Goal: Complete application form

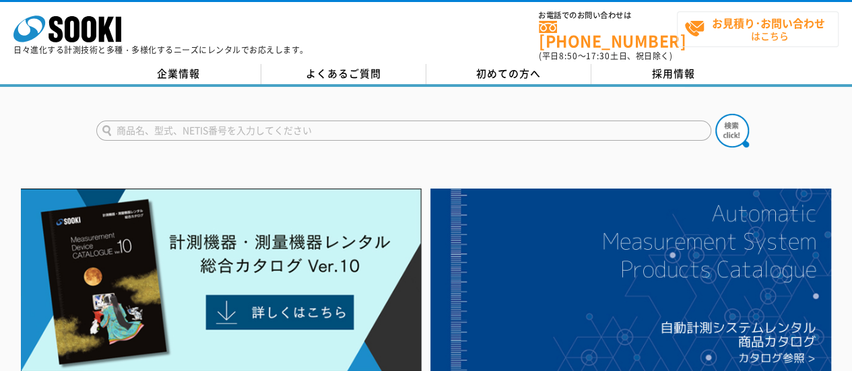
click at [695, 28] on span "お見積り･お問い合わせ はこちら" at bounding box center [761, 29] width 154 height 34
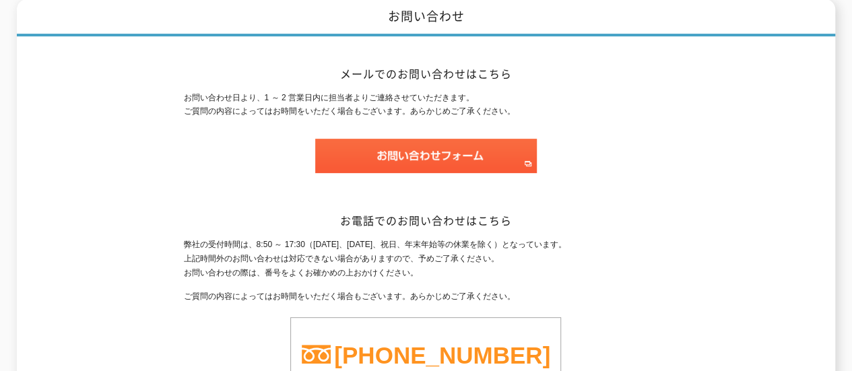
scroll to position [269, 0]
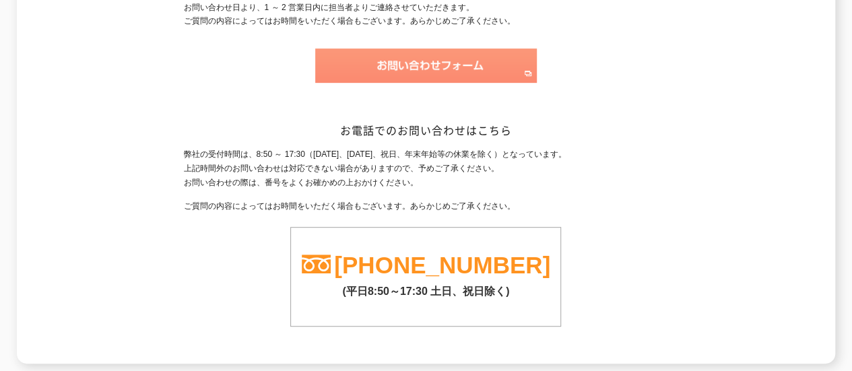
drag, startPoint x: 357, startPoint y: 95, endPoint x: 368, endPoint y: 62, distance: 34.7
click at [358, 92] on div "メールでのお問い合わせはこちら お問い合わせ日より、1 ～ 2 営業日内に担当者よりご連絡させていただきます。 ご質問の内容によってはお時間をいただく場合もご…" at bounding box center [425, 155] width 485 height 418
click at [368, 62] on img at bounding box center [426, 65] width 222 height 34
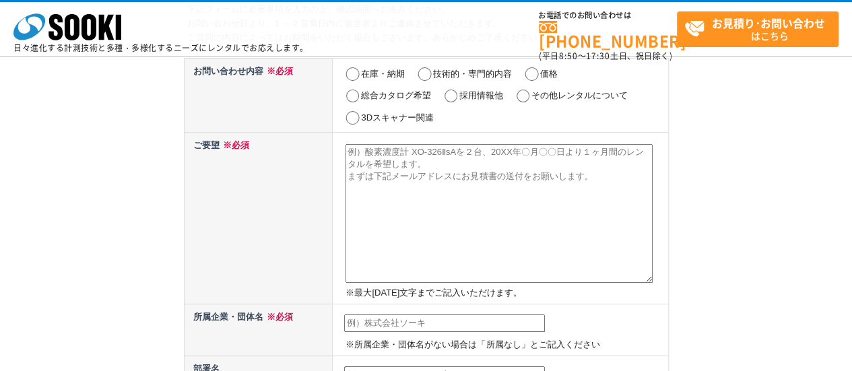
scroll to position [90, 0]
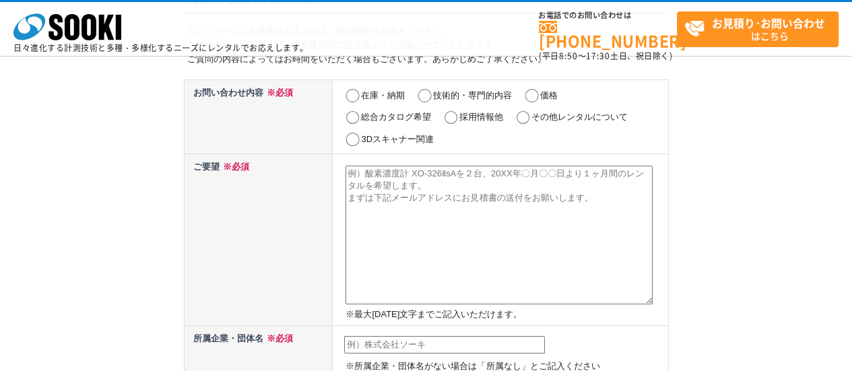
click at [485, 114] on label "採用情報他" at bounding box center [481, 117] width 44 height 10
click at [459, 114] on input "採用情報他" at bounding box center [450, 117] width 17 height 13
radio input "true"
click at [403, 191] on textarea at bounding box center [498, 235] width 307 height 139
paste textarea "ご担当者様 突然のご連絡失礼いたします。 株式会社OKAWAの大川と申します。 弊社は、オーダーメイドAIの構築から内製化まで一貫してご支援し 貴社の業務を劇…"
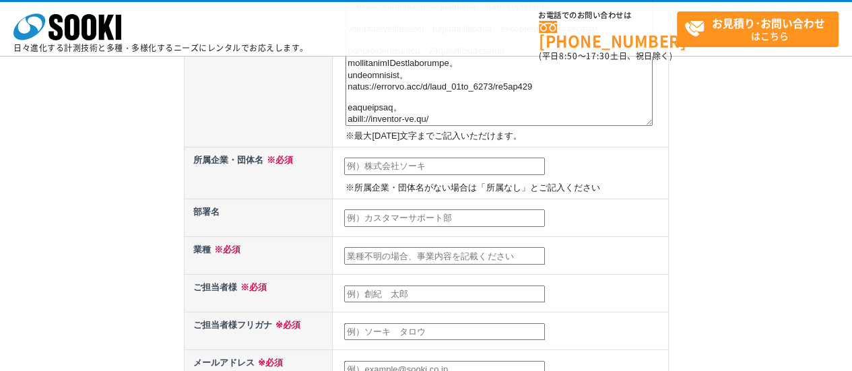
scroll to position [269, 0]
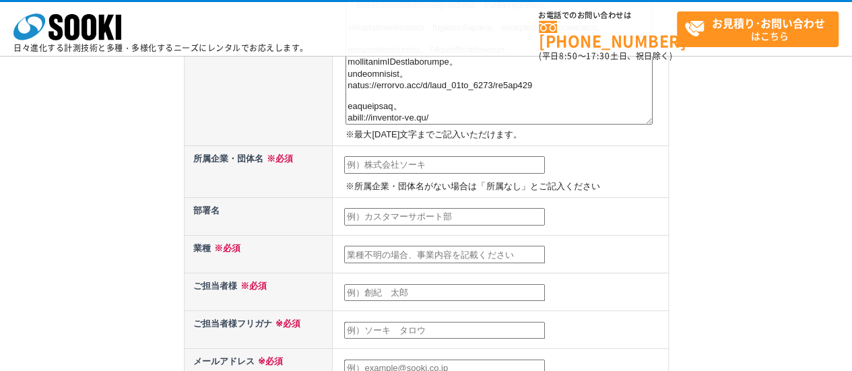
type textarea "ご担当者様 突然のご連絡失礼いたします。 株式会社OKAWAの大川と申します。 弊社は、オーダーメイドAIの構築から内製化まで一貫してご支援し 貴社の業務を劇…"
click at [403, 174] on td "※所属企業・団体名がない場合は「所属なし」とご記入ください" at bounding box center [500, 171] width 335 height 52
click at [412, 162] on input "text" at bounding box center [444, 165] width 201 height 18
type input "株式会社OKAWA"
click at [376, 245] on td at bounding box center [500, 254] width 335 height 38
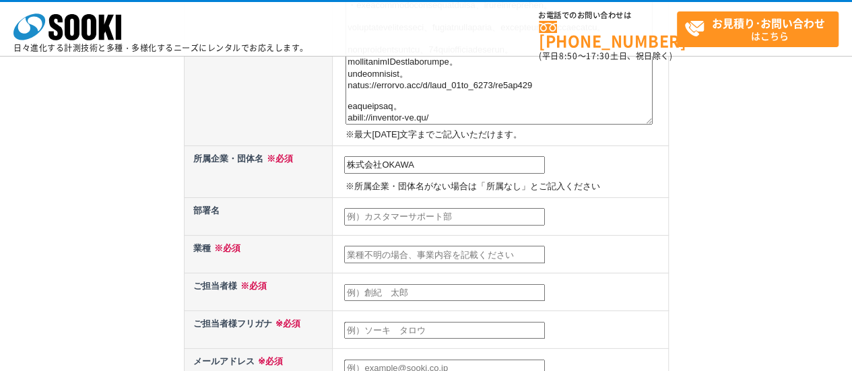
click at [376, 251] on input "text" at bounding box center [444, 255] width 201 height 18
click at [370, 259] on input "text" at bounding box center [444, 255] width 201 height 18
paste input "IT"
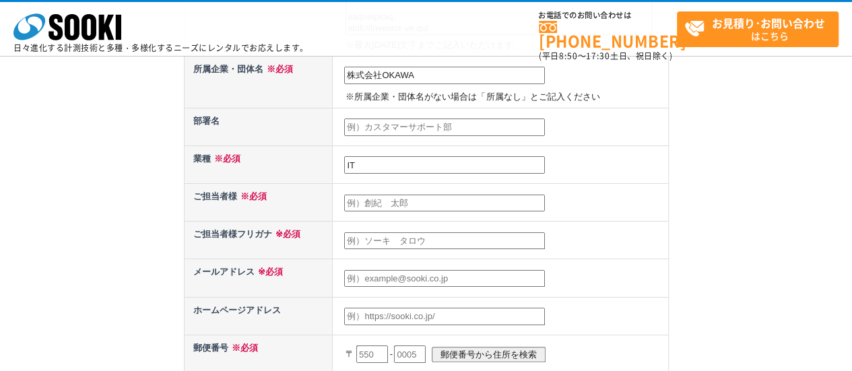
type input "IT"
click at [364, 195] on input "text" at bounding box center [444, 204] width 201 height 18
type input "オオカワソウタロウ"
click at [376, 239] on input "text" at bounding box center [444, 241] width 201 height 18
click at [358, 225] on td at bounding box center [500, 241] width 335 height 38
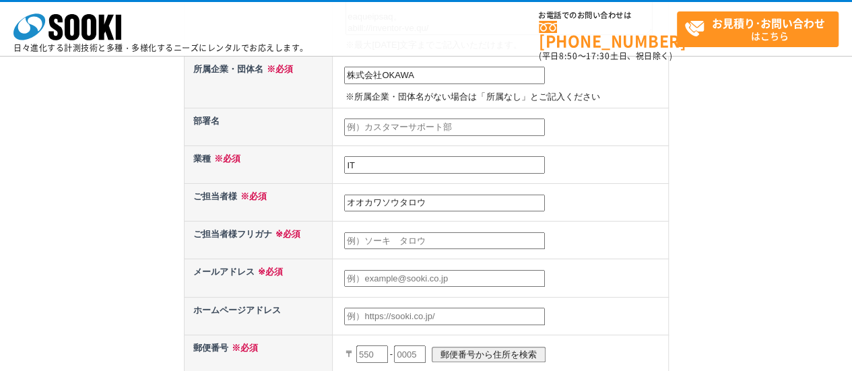
click at [415, 200] on input "オオカワソウタロウ" at bounding box center [444, 204] width 201 height 18
drag, startPoint x: 438, startPoint y: 199, endPoint x: 344, endPoint y: 200, distance: 93.6
click at [342, 199] on td "オオカワソウタロウ" at bounding box center [500, 203] width 335 height 38
click at [368, 244] on td at bounding box center [500, 241] width 335 height 38
drag, startPoint x: 370, startPoint y: 238, endPoint x: 407, endPoint y: 223, distance: 40.1
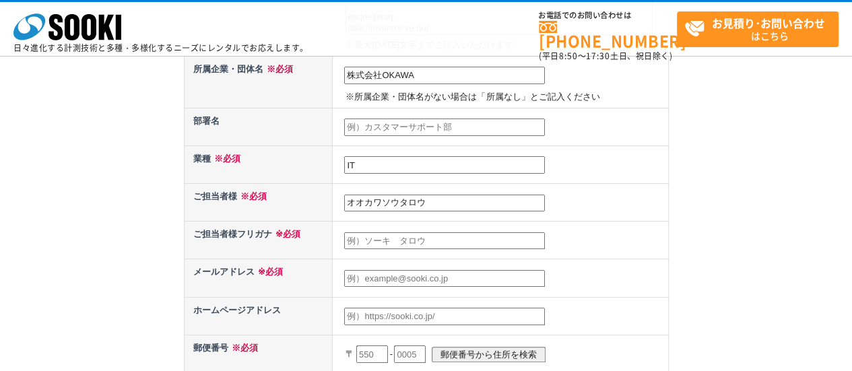
click at [370, 238] on input "text" at bounding box center [444, 241] width 201 height 18
paste input "オオカワソウタロウ"
type input "オオカワソウタロウ"
drag, startPoint x: 414, startPoint y: 198, endPoint x: 488, endPoint y: 104, distance: 119.0
click at [400, 196] on input "オオカワソウタロウ" at bounding box center [444, 204] width 201 height 18
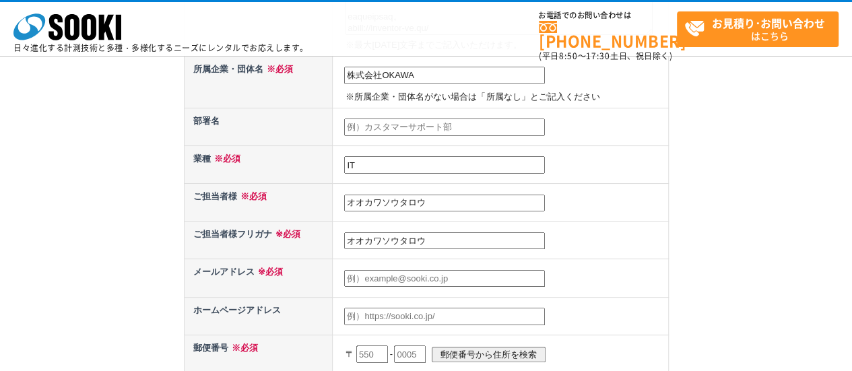
click at [447, 208] on input "オオカワソウタロウ" at bounding box center [444, 204] width 201 height 18
drag, startPoint x: 445, startPoint y: 198, endPoint x: 296, endPoint y: 201, distance: 148.9
click at [296, 201] on tr "ご担当者様 ※必須 オオカワソウタロウ" at bounding box center [426, 203] width 484 height 38
paste input "[PERSON_NAME]"
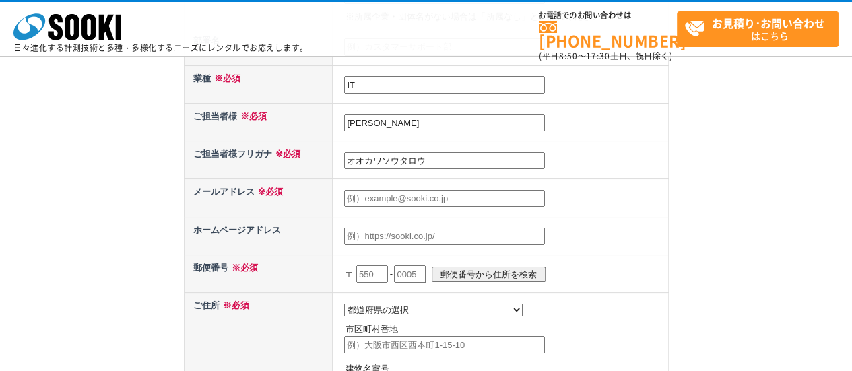
scroll to position [449, 0]
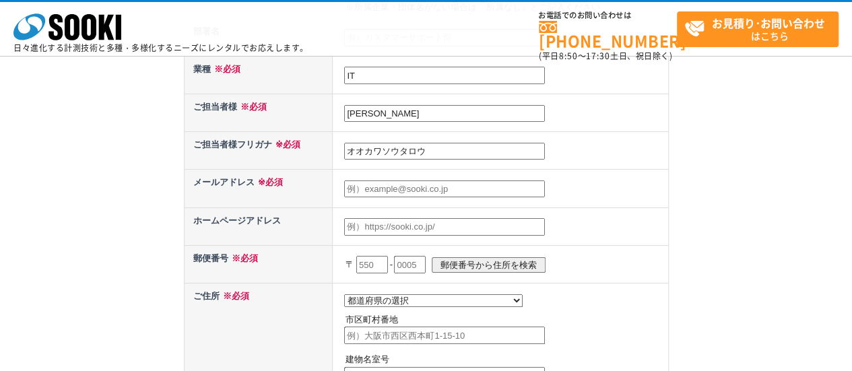
type input "[PERSON_NAME]"
click at [392, 192] on input "text" at bounding box center [444, 189] width 201 height 18
type input "[EMAIL_ADDRESS][DOMAIN_NAME]"
click at [391, 221] on input "text" at bounding box center [444, 227] width 201 height 18
click at [365, 267] on input "text" at bounding box center [372, 265] width 32 height 18
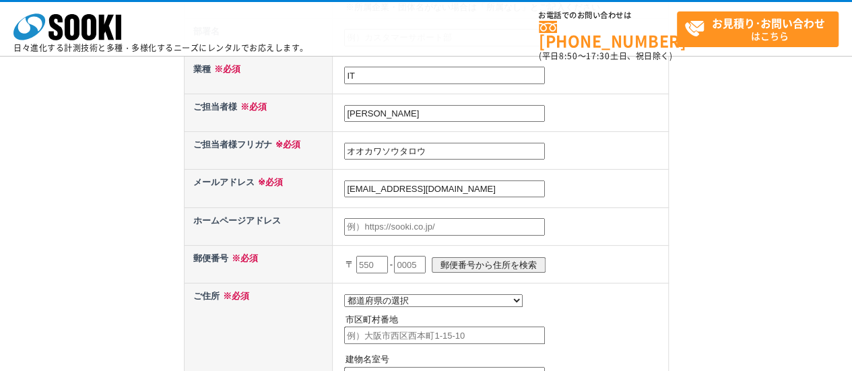
type input "188"
drag, startPoint x: 424, startPoint y: 248, endPoint x: 422, endPoint y: 255, distance: 7.9
click at [422, 255] on tbody "お問い合わせ内容 ※必須 在庫・納期 技術的・専門的内容 価格 総合カタログ希望 採用情報他 その他レンタルについて 3Dスキャナー関連 ご要望 ※必須 ※最…" at bounding box center [426, 94] width 484 height 747
click at [422, 256] on input "text" at bounding box center [410, 265] width 32 height 18
type input "0011"
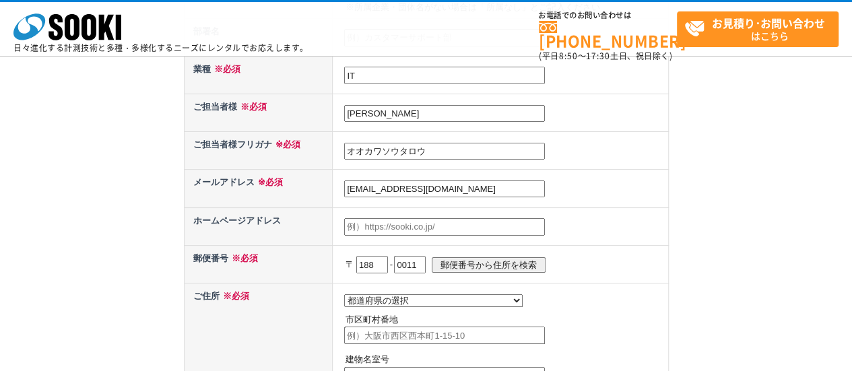
click at [401, 307] on td "都道府県の選択 北海道 青森県 岩手県 宮城県 秋田県 山形県 福島県 茨城県 栃木県 群馬県 埼玉県 千葉県 東京都 神奈川県 新潟県 富山県 石川県 福井…" at bounding box center [500, 339] width 335 height 113
click at [397, 303] on select "都道府県の選択 北海道 青森県 岩手県 宮城県 秋田県 山形県 福島県 茨城県 栃木県 群馬県 埼玉県 千葉県 東京都 神奈川県 新潟県 富山県 石川県 福井…" at bounding box center [433, 300] width 178 height 13
select select "13"
click at [344, 294] on select "都道府県の選択 北海道 青森県 岩手県 宮城県 秋田県 山形県 福島県 茨城県 栃木県 群馬県 埼玉県 千葉県 東京都 神奈川県 新潟県 富山県 石川県 福井…" at bounding box center [433, 300] width 178 height 13
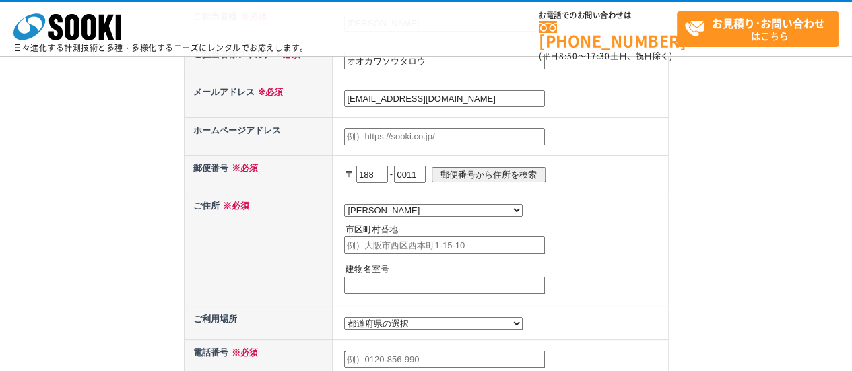
click at [404, 244] on input "text" at bounding box center [444, 245] width 201 height 18
paste input "西東京市田無町5-4-13-302"
drag, startPoint x: 463, startPoint y: 243, endPoint x: 444, endPoint y: 243, distance: 18.9
click at [444, 243] on input "西東京市田無町5-4-13-302" at bounding box center [444, 245] width 201 height 18
type input "西東京市田無町5-4-13"
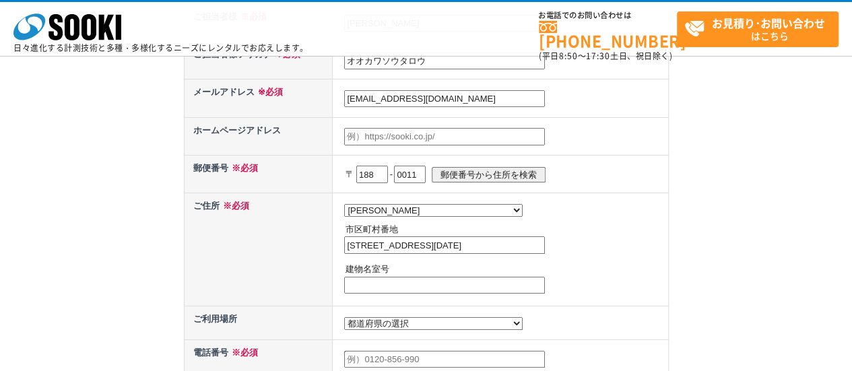
click at [373, 275] on p "建物名室号" at bounding box center [504, 270] width 319 height 14
click at [373, 278] on input "text" at bounding box center [444, 286] width 201 height 18
paste input "302"
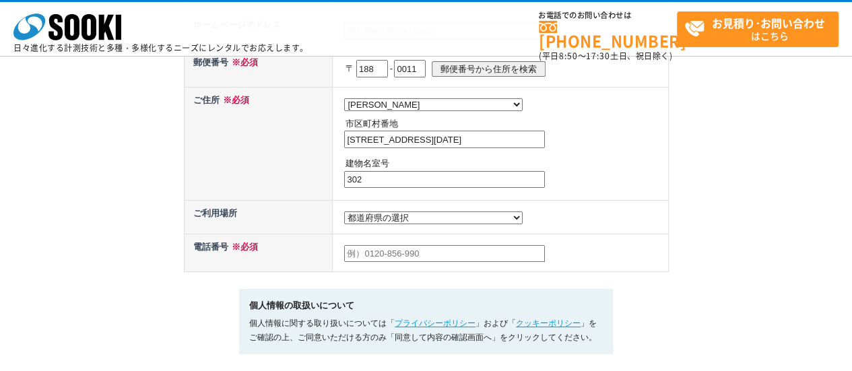
scroll to position [718, 0]
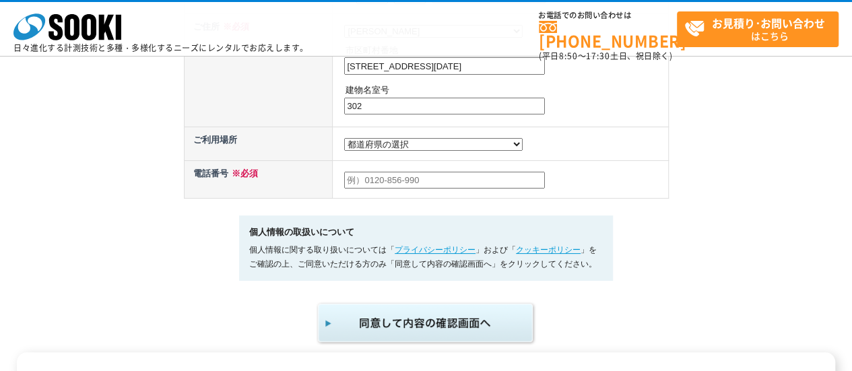
type input "302"
click at [385, 176] on input "text" at bounding box center [444, 181] width 201 height 18
type input "09038829222"
click at [447, 312] on img "submit" at bounding box center [426, 323] width 221 height 44
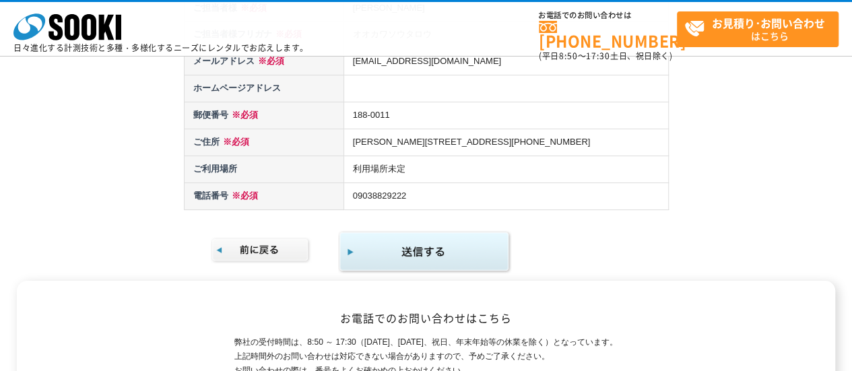
scroll to position [808, 0]
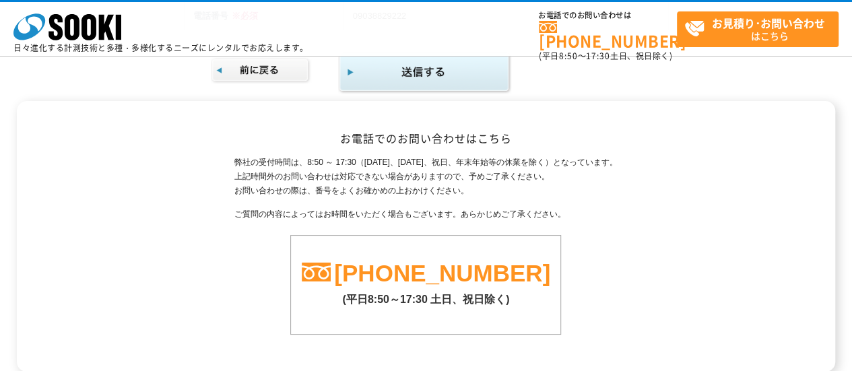
click at [432, 58] on img "submit" at bounding box center [424, 73] width 173 height 44
